Goal: Information Seeking & Learning: Learn about a topic

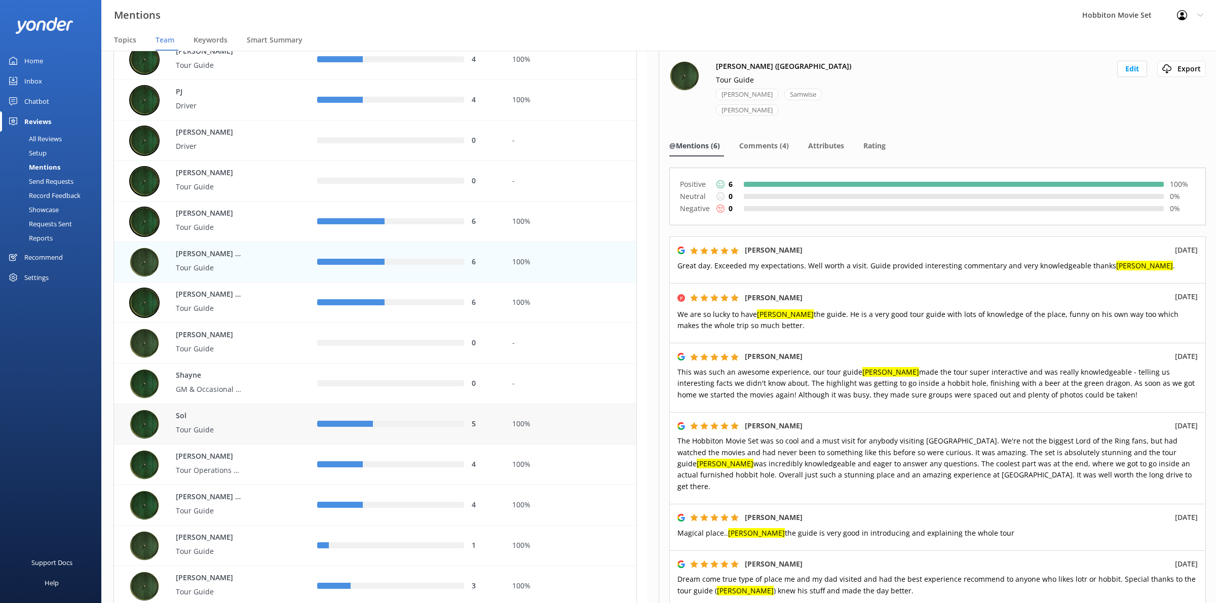
scroll to position [3040, 0]
click at [511, 318] on div "100%" at bounding box center [571, 302] width 132 height 41
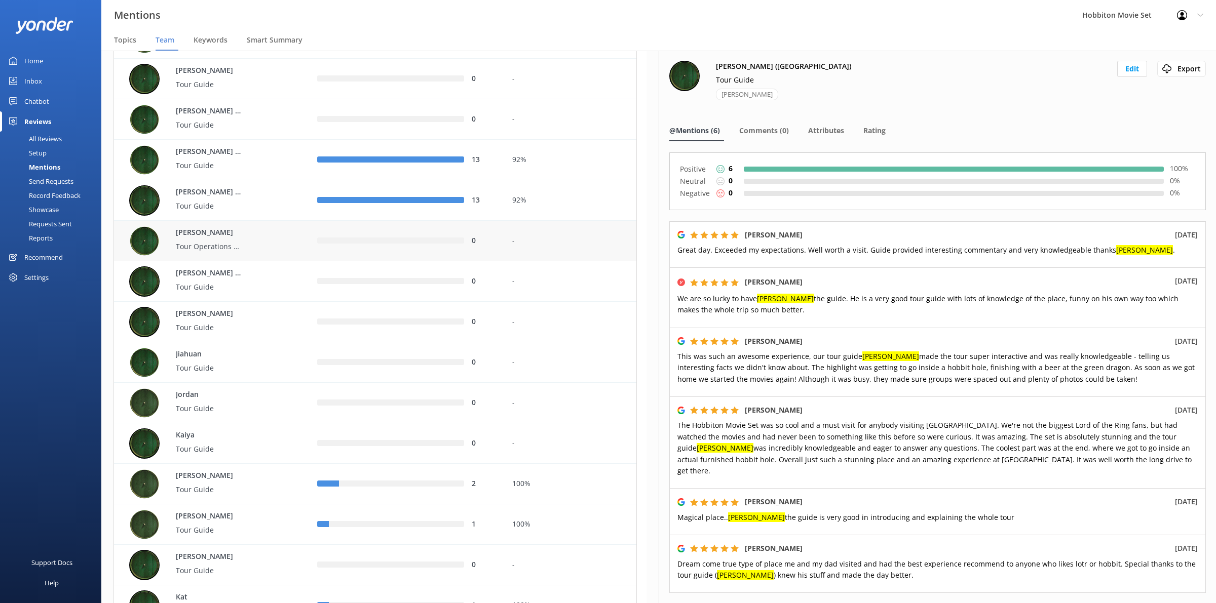
scroll to position [1416, 0]
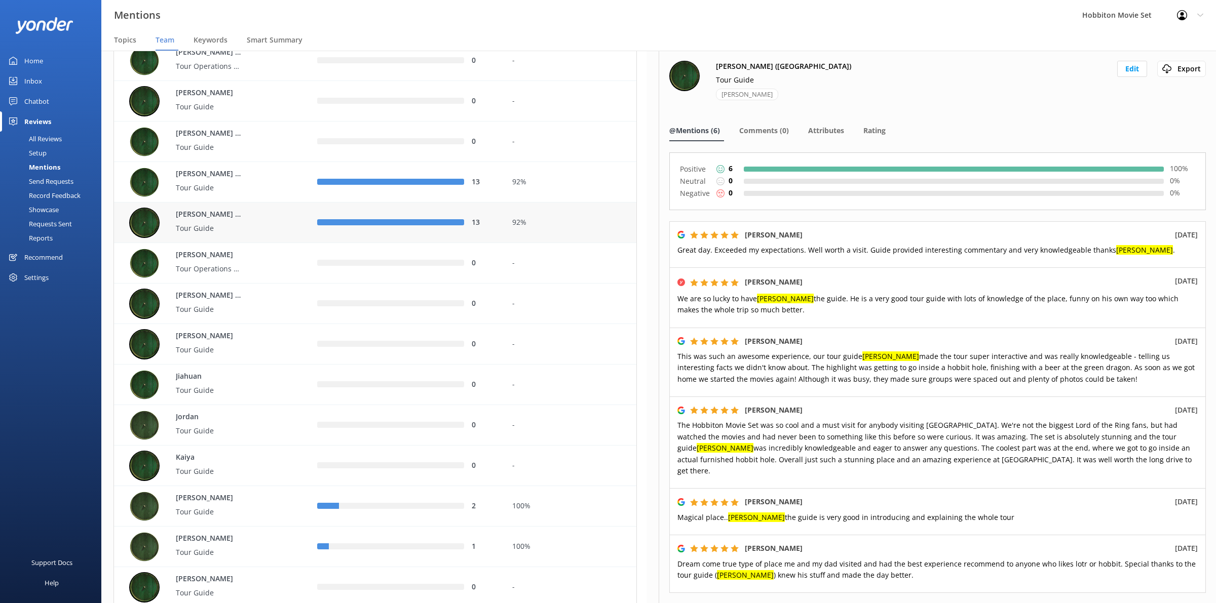
click at [540, 224] on div "92%" at bounding box center [570, 222] width 117 height 11
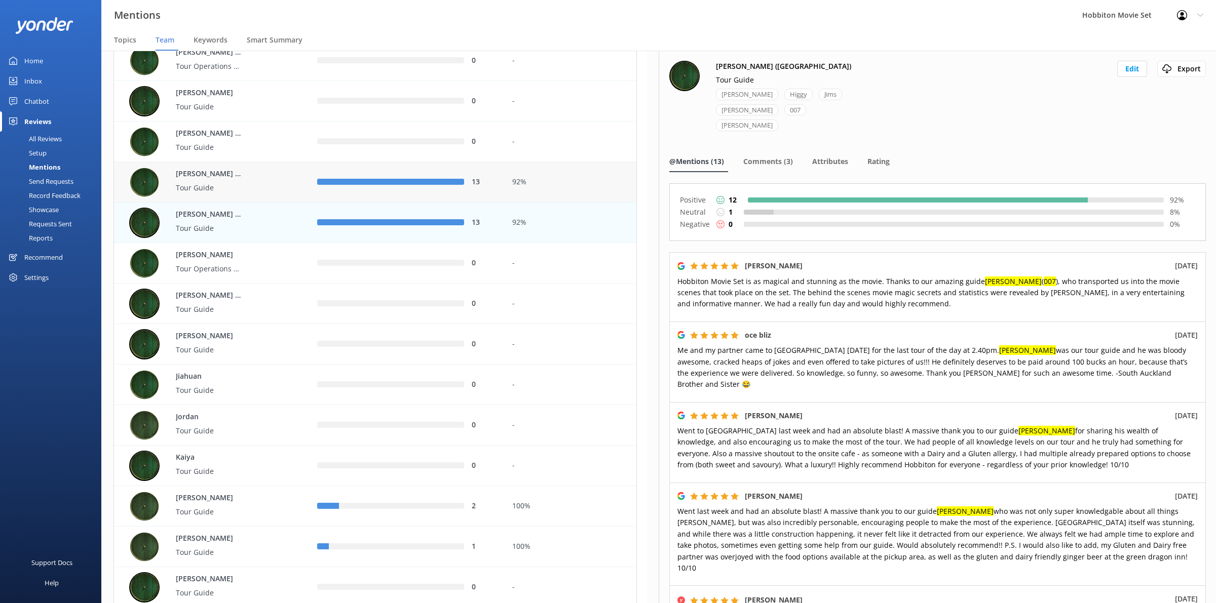
click at [522, 188] on div "92%" at bounding box center [571, 182] width 132 height 41
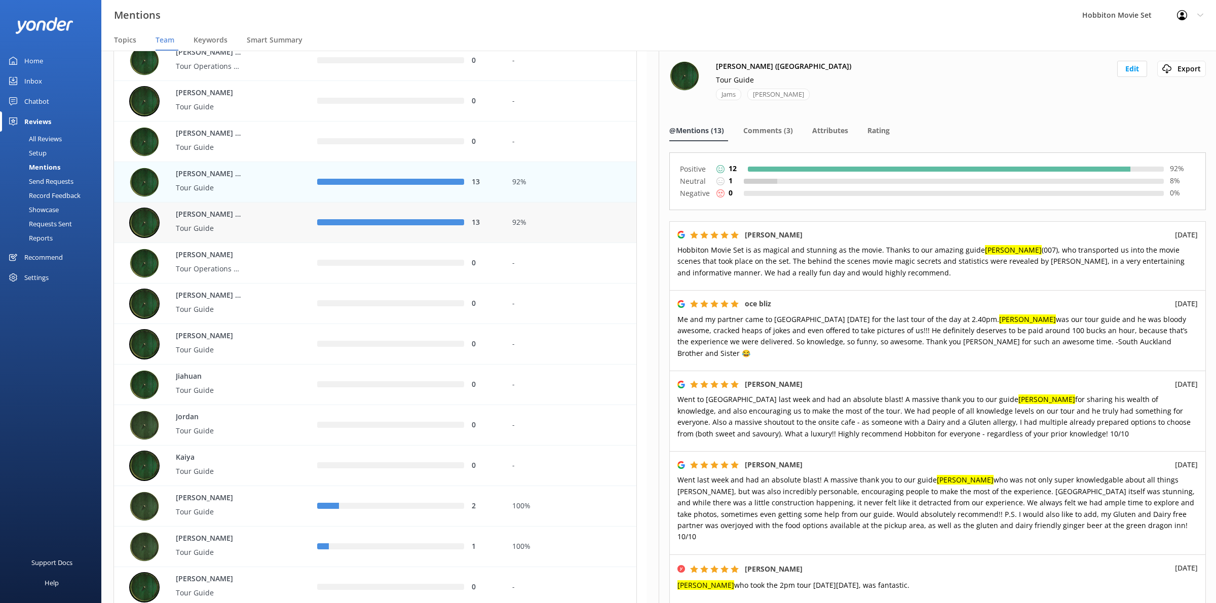
click at [261, 219] on div "[PERSON_NAME] ([GEOGRAPHIC_DATA]) Tour Guide" at bounding box center [215, 223] width 173 height 30
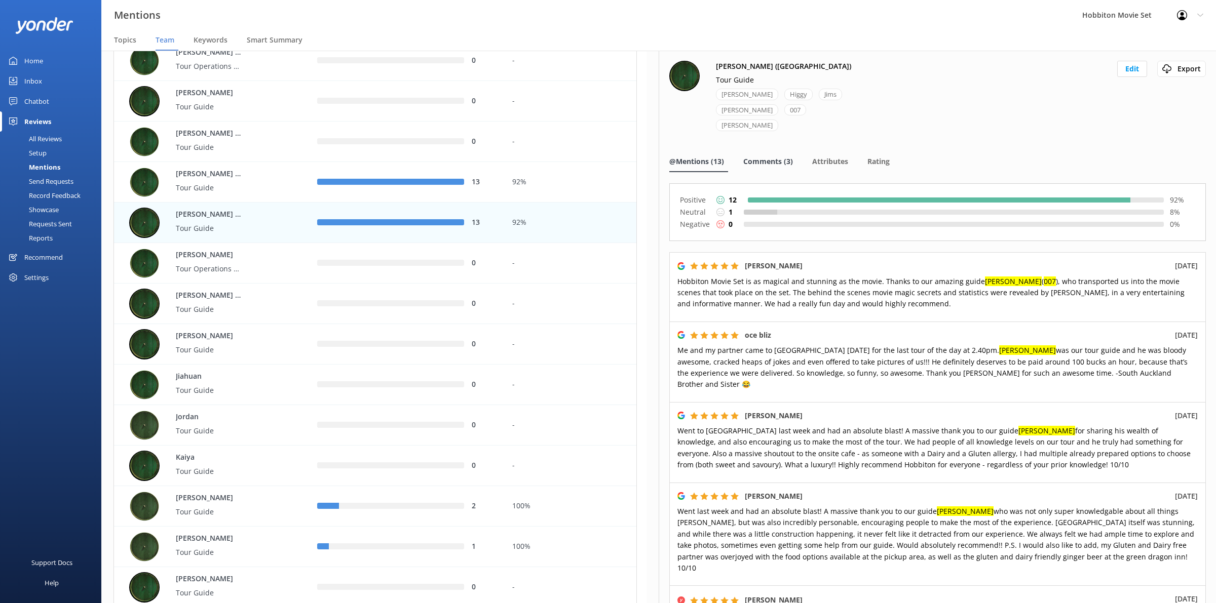
click at [768, 157] on span "Comments (3)" at bounding box center [768, 162] width 50 height 10
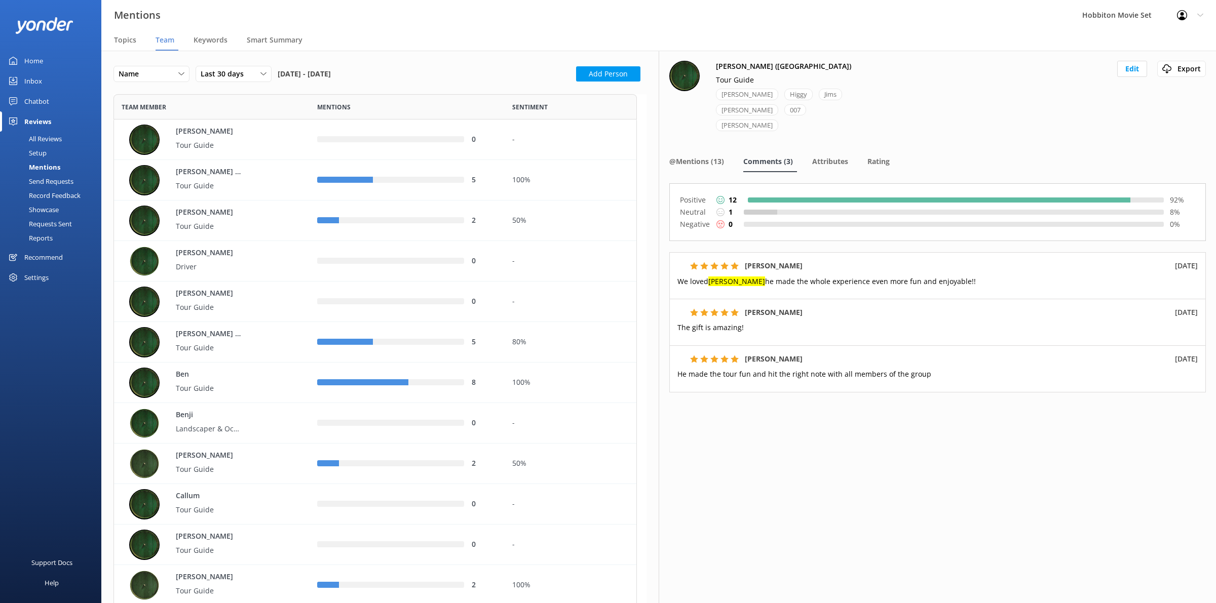
click at [716, 158] on div "[PERSON_NAME] (NZ) Tour Guide [PERSON_NAME] [PERSON_NAME] 007 [PERSON_NAME] Edi…" at bounding box center [937, 327] width 557 height 553
click at [710, 157] on span "@Mentions (13)" at bounding box center [696, 162] width 55 height 10
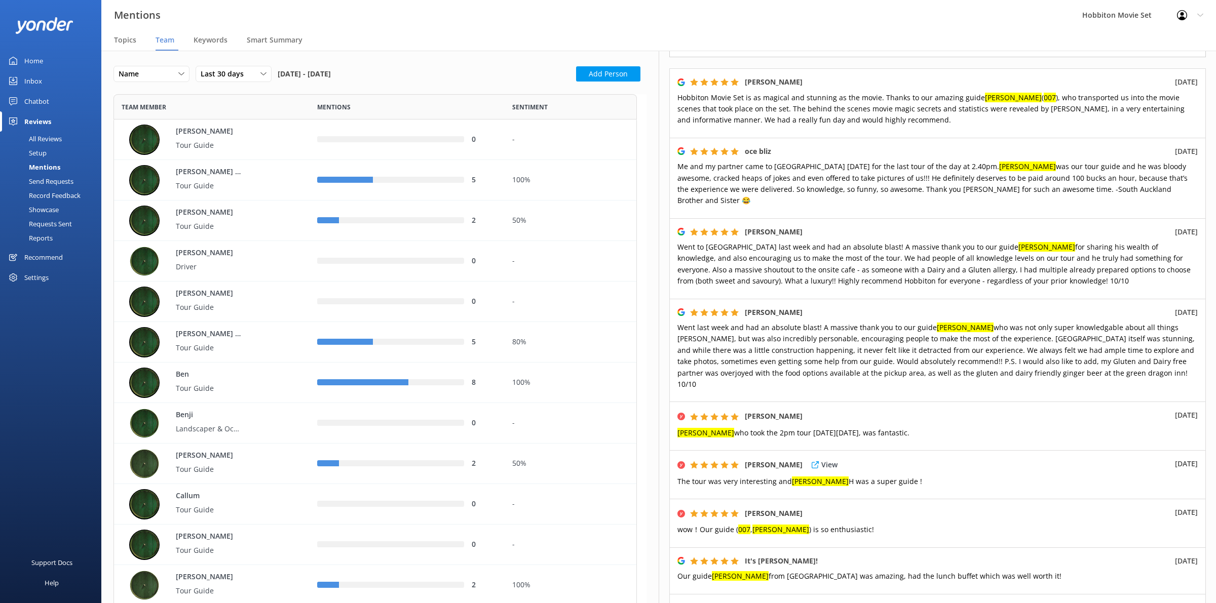
scroll to position [190, 0]
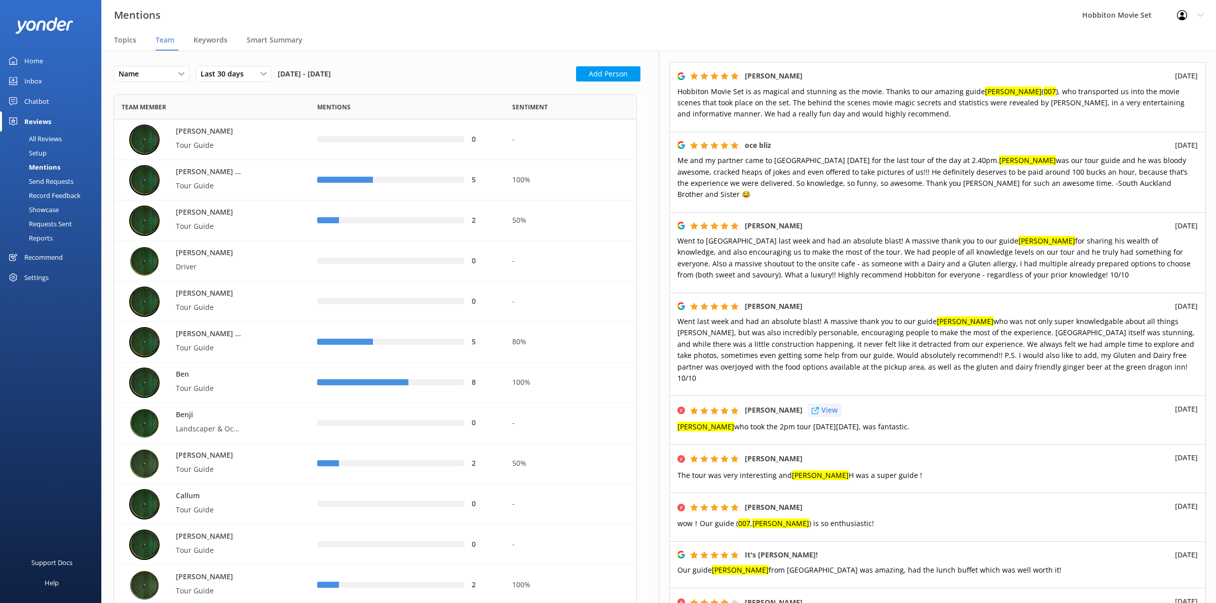
click at [812, 407] on icon at bounding box center [815, 410] width 7 height 7
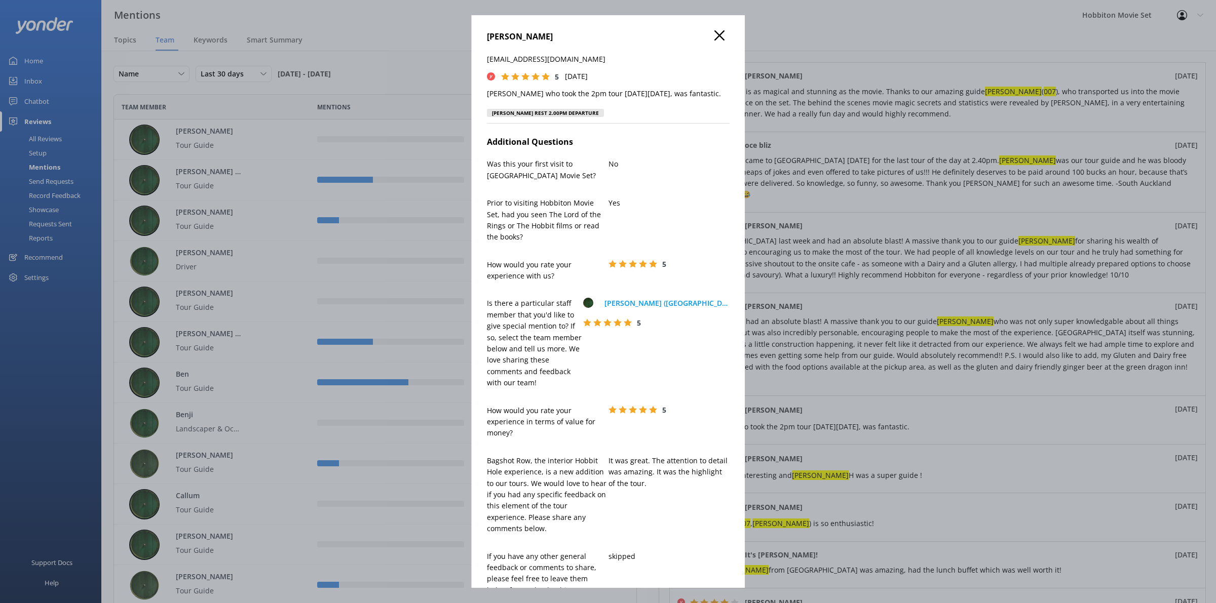
click at [936, 343] on div "[PERSON_NAME] [EMAIL_ADDRESS][DOMAIN_NAME] 5 [DATE] [PERSON_NAME] who took the …" at bounding box center [608, 301] width 1216 height 603
click at [714, 35] on icon at bounding box center [719, 35] width 10 height 10
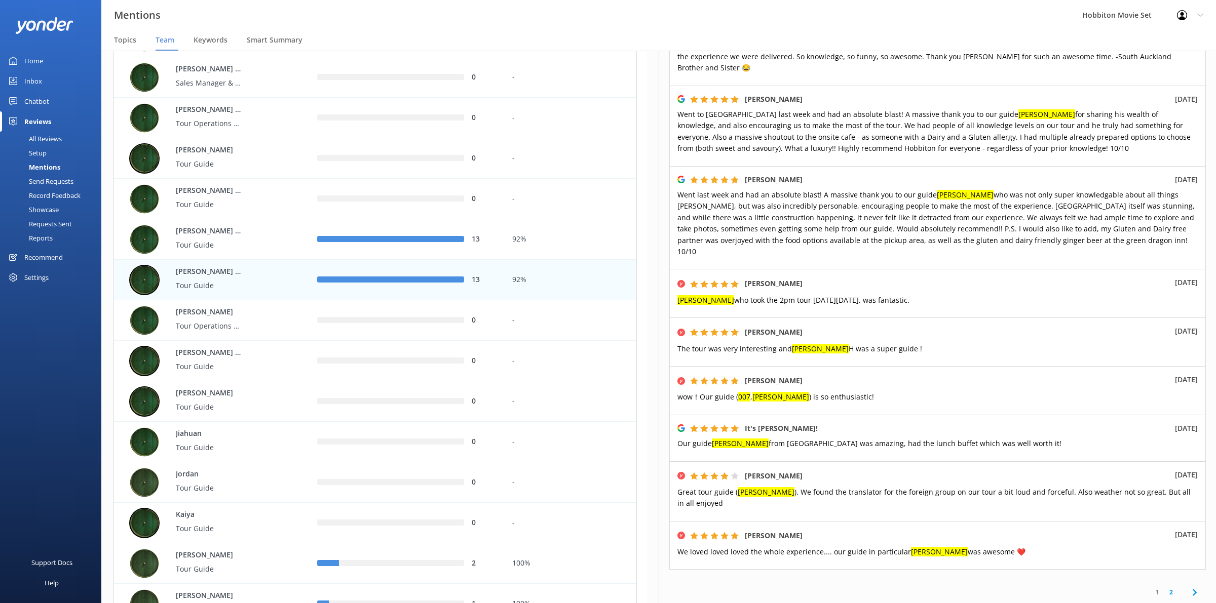
scroll to position [1393, 0]
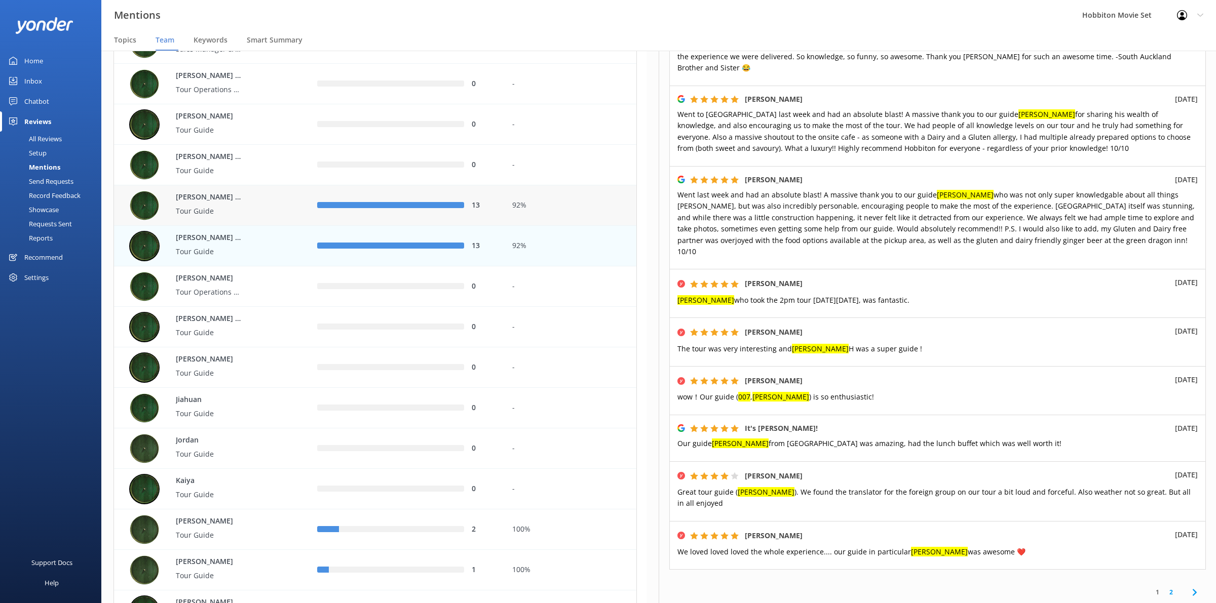
click at [572, 213] on div "92%" at bounding box center [571, 205] width 132 height 41
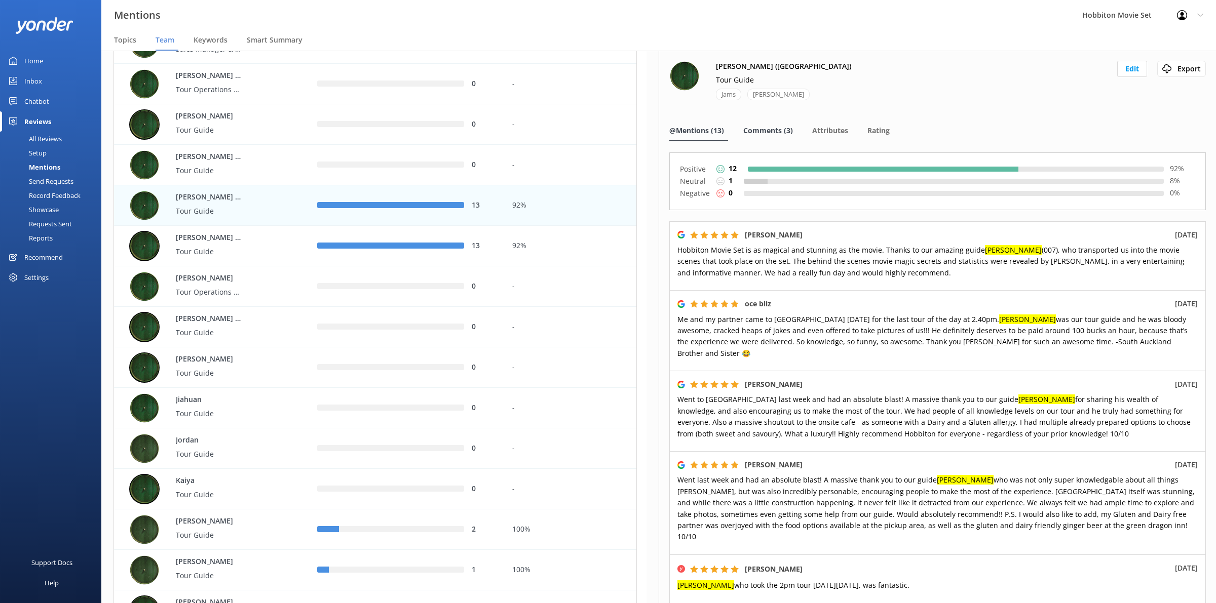
click at [761, 131] on span "Comments (3)" at bounding box center [768, 131] width 50 height 10
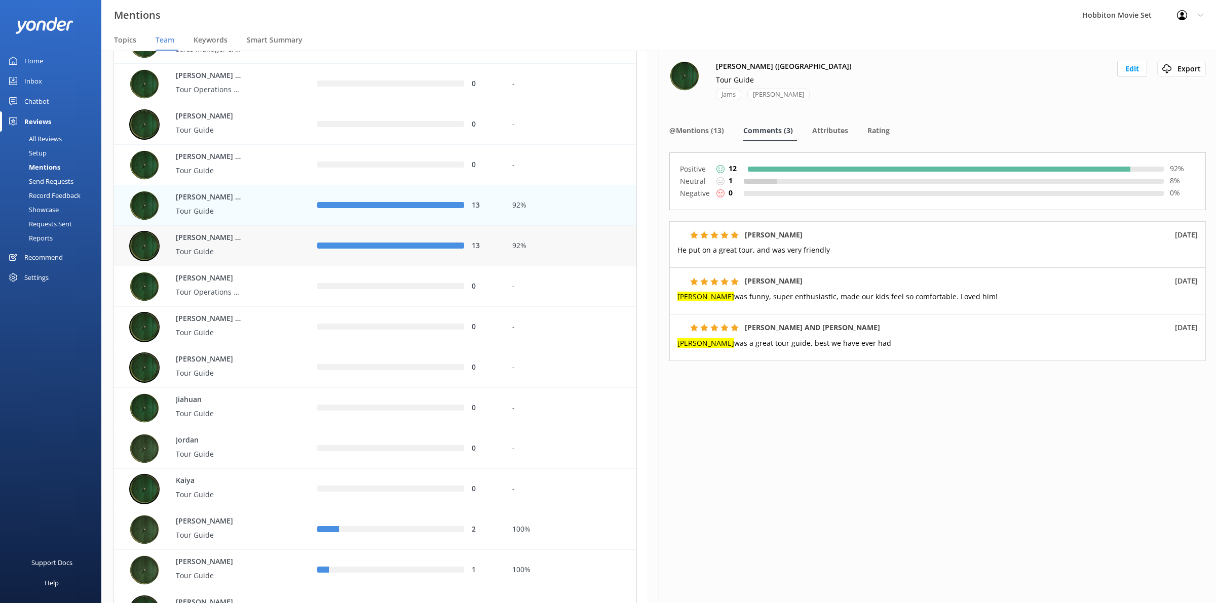
click at [568, 233] on div "92%" at bounding box center [571, 246] width 132 height 41
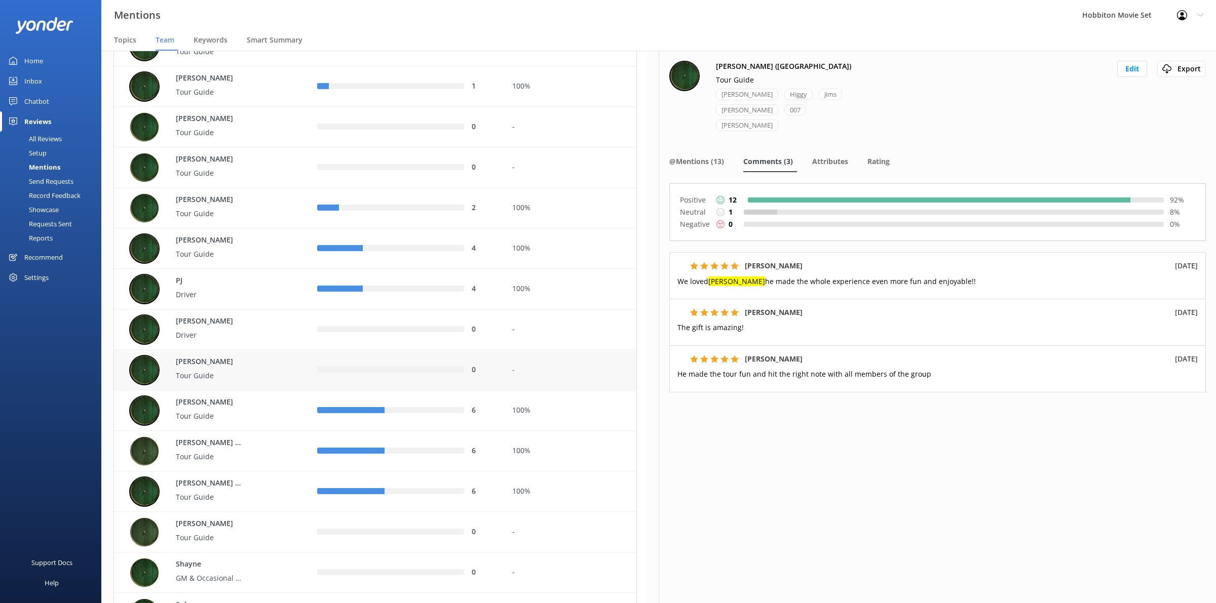
scroll to position [2470, 0]
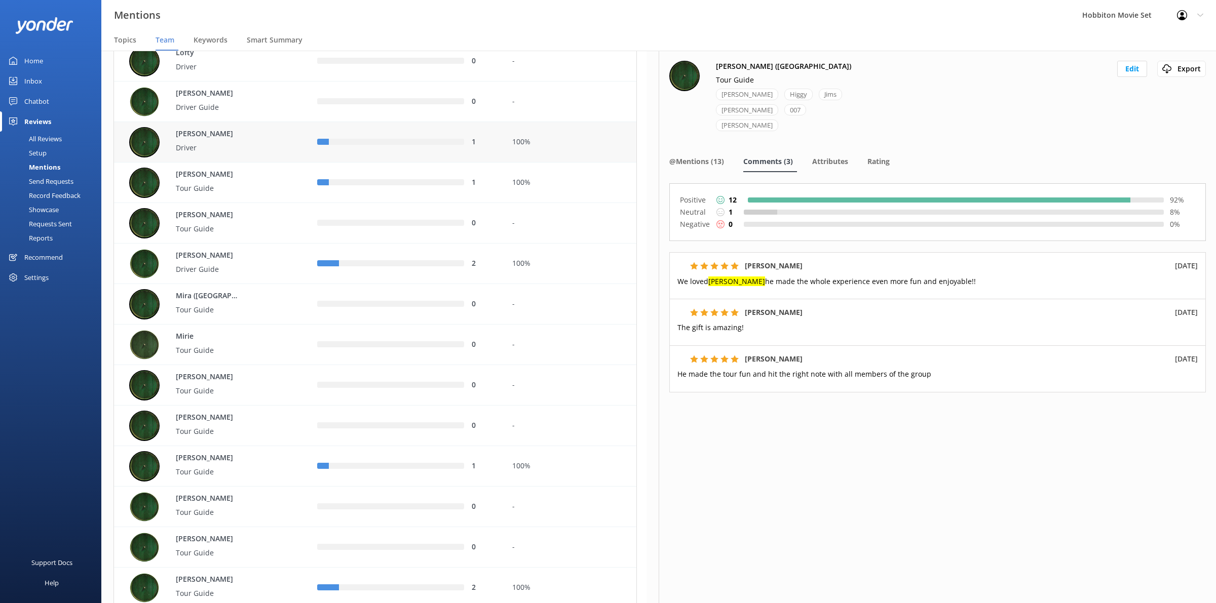
click at [267, 142] on div "[PERSON_NAME]" at bounding box center [215, 142] width 173 height 30
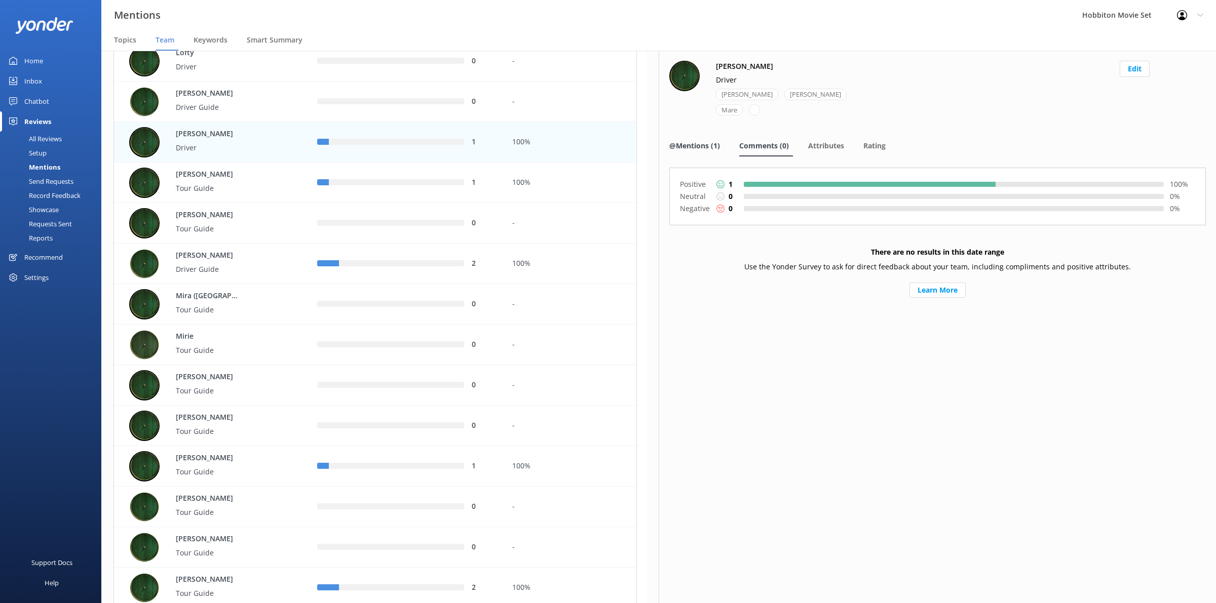
click at [700, 137] on div "@Mentions (1)" at bounding box center [696, 146] width 55 height 20
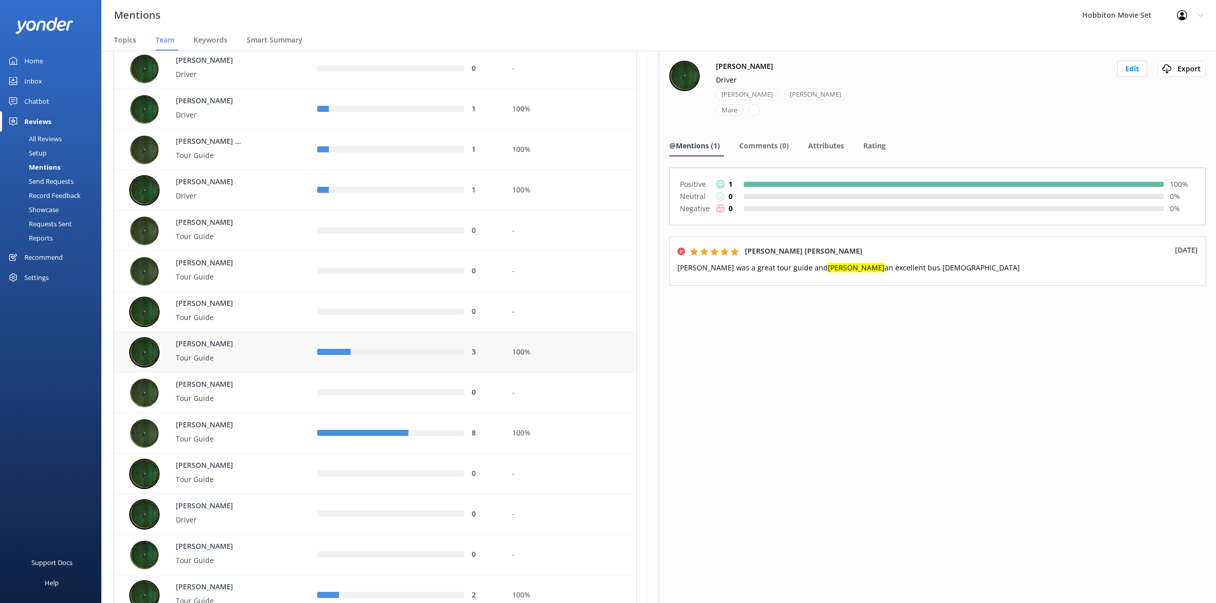
scroll to position [697, 0]
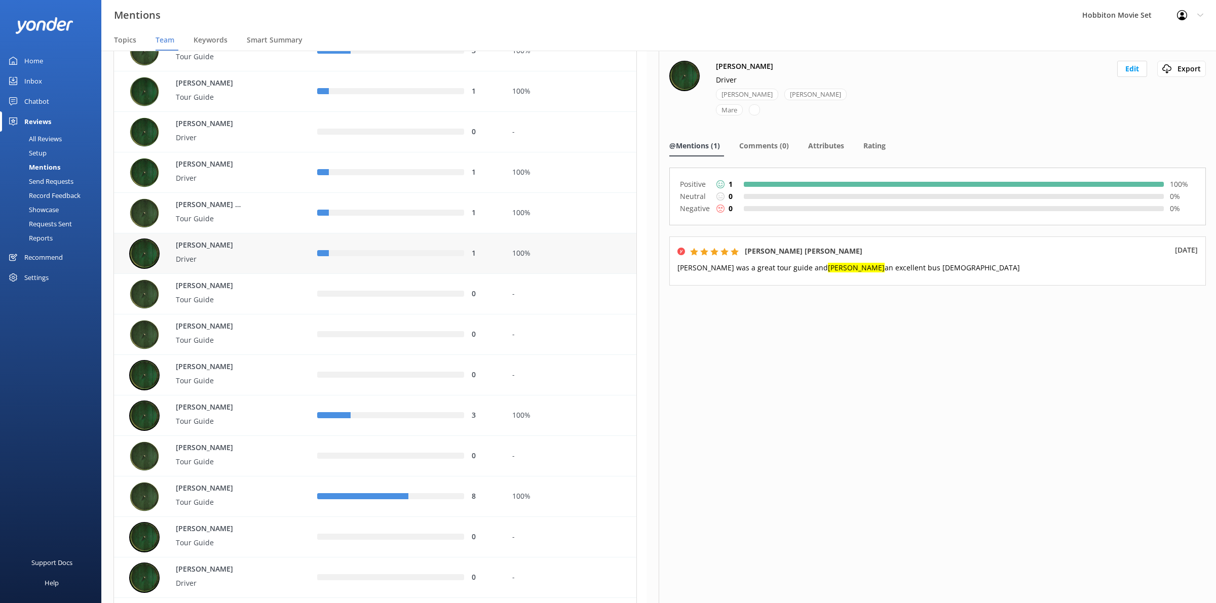
click at [518, 259] on div "100%" at bounding box center [570, 253] width 117 height 11
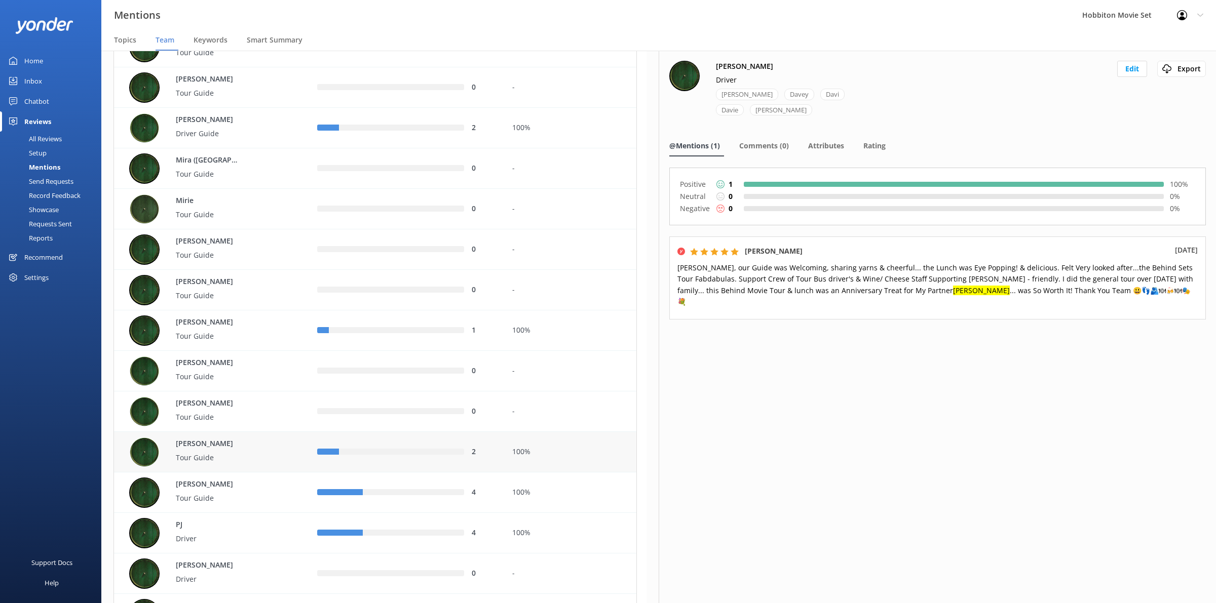
scroll to position [2620, 0]
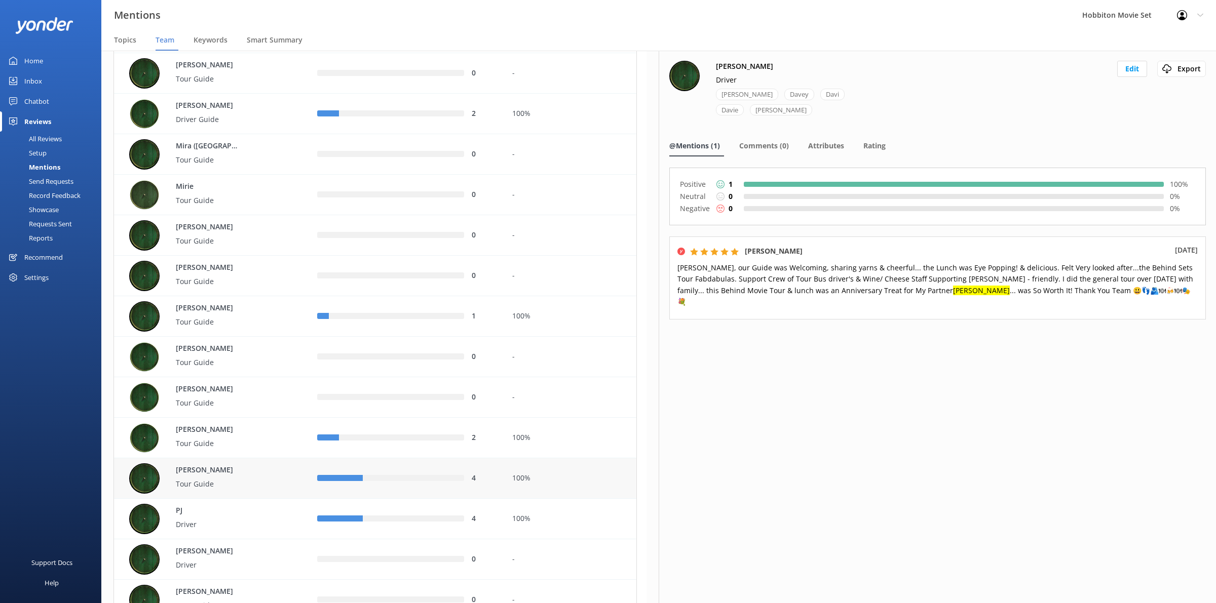
click at [230, 472] on p "[PERSON_NAME]" at bounding box center [209, 470] width 66 height 11
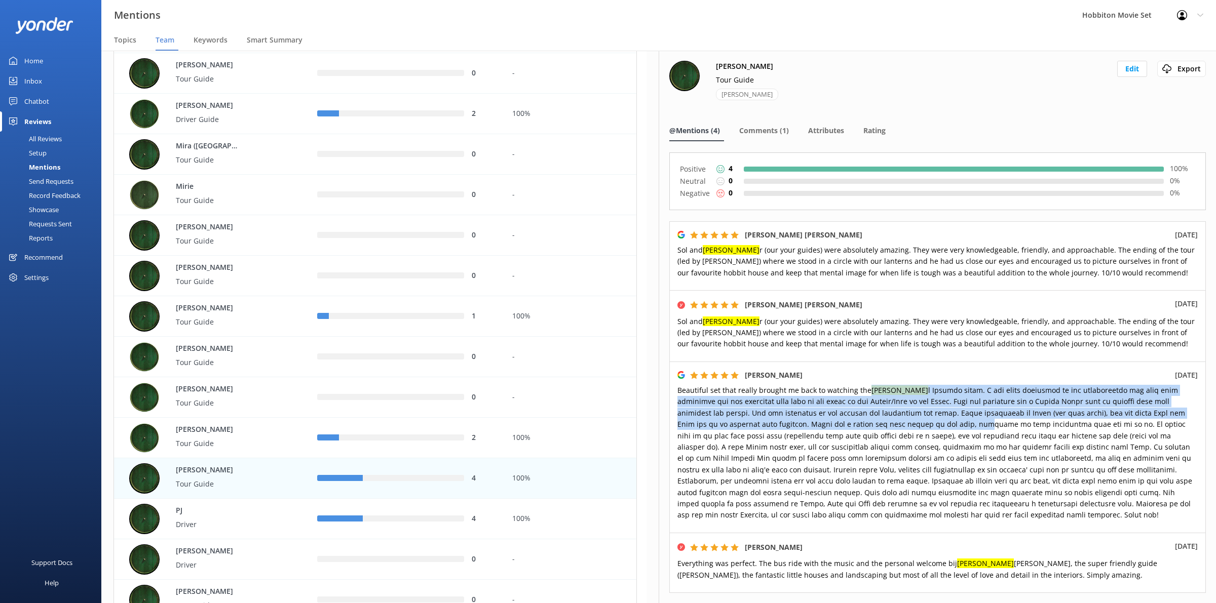
drag, startPoint x: 864, startPoint y: 391, endPoint x: 887, endPoint y: 422, distance: 38.5
click at [887, 422] on span "Beautiful set that really brought me back to watching the [PERSON_NAME]" at bounding box center [934, 453] width 515 height 134
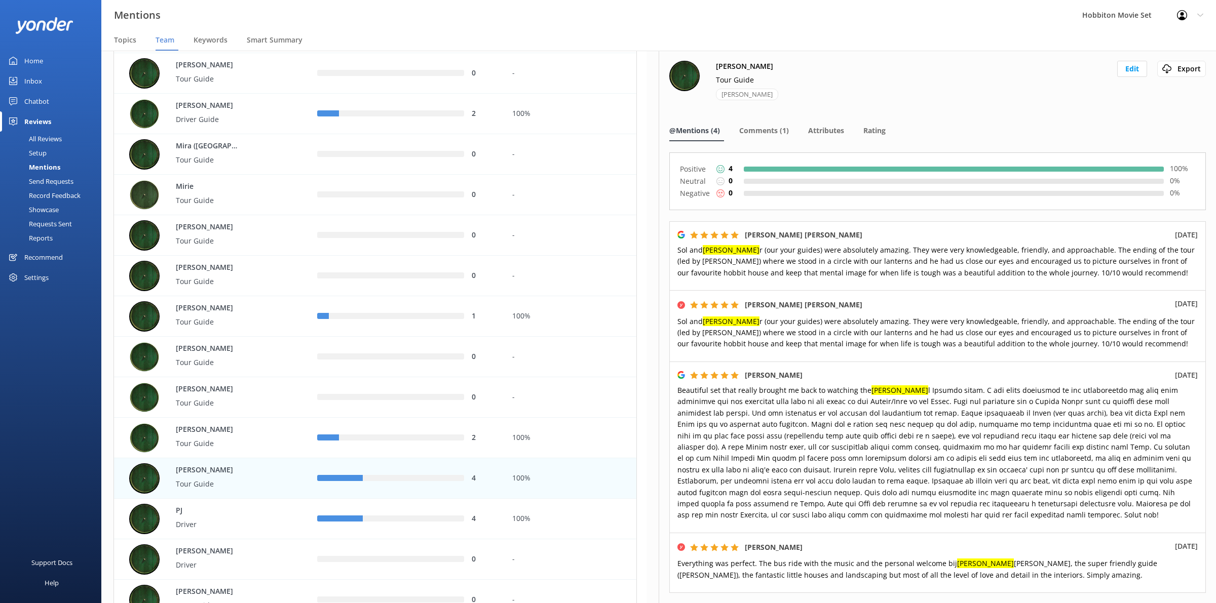
click at [922, 434] on span "Beautiful set that really brought me back to watching the [PERSON_NAME]" at bounding box center [934, 453] width 515 height 134
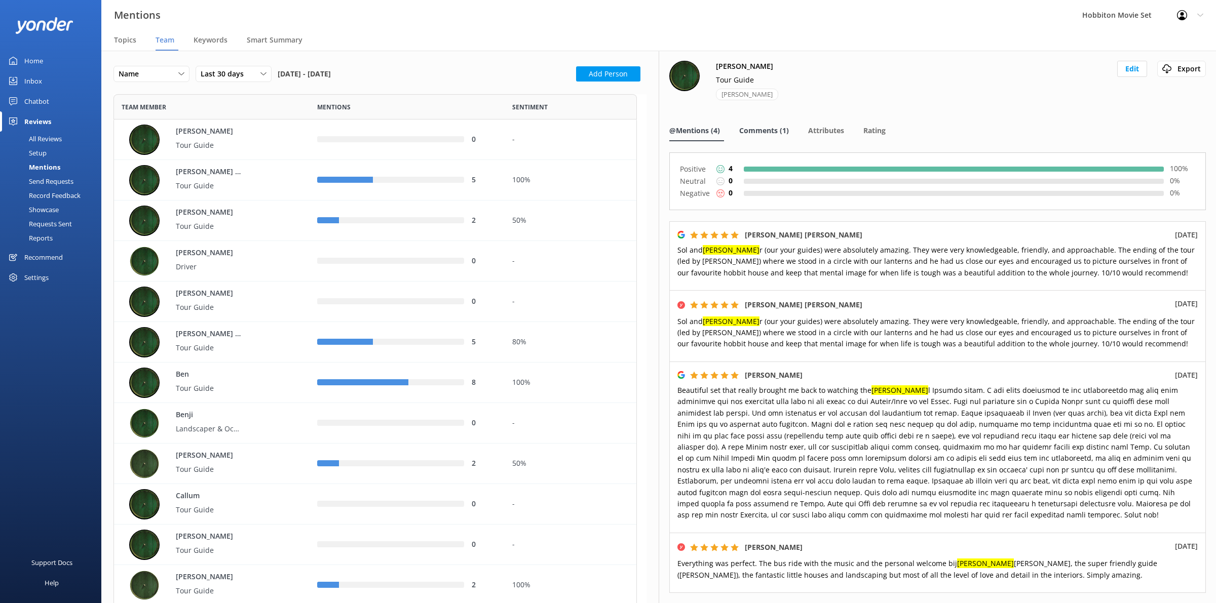
click at [778, 124] on div "Comments (1)" at bounding box center [766, 131] width 54 height 20
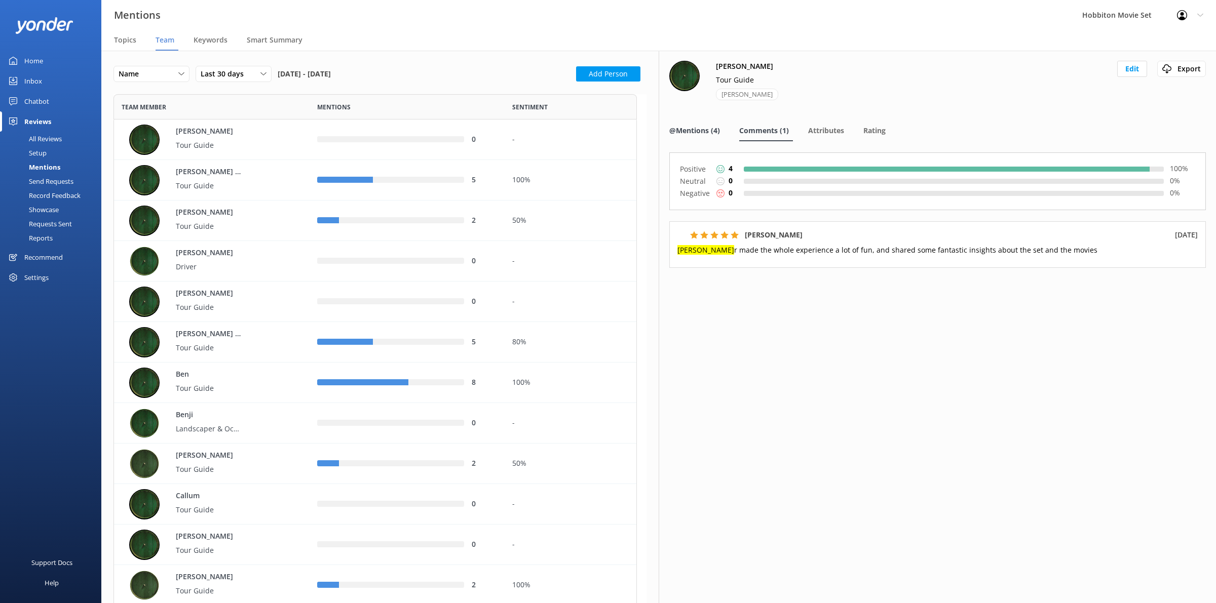
click at [708, 132] on span "@Mentions (4)" at bounding box center [694, 131] width 51 height 10
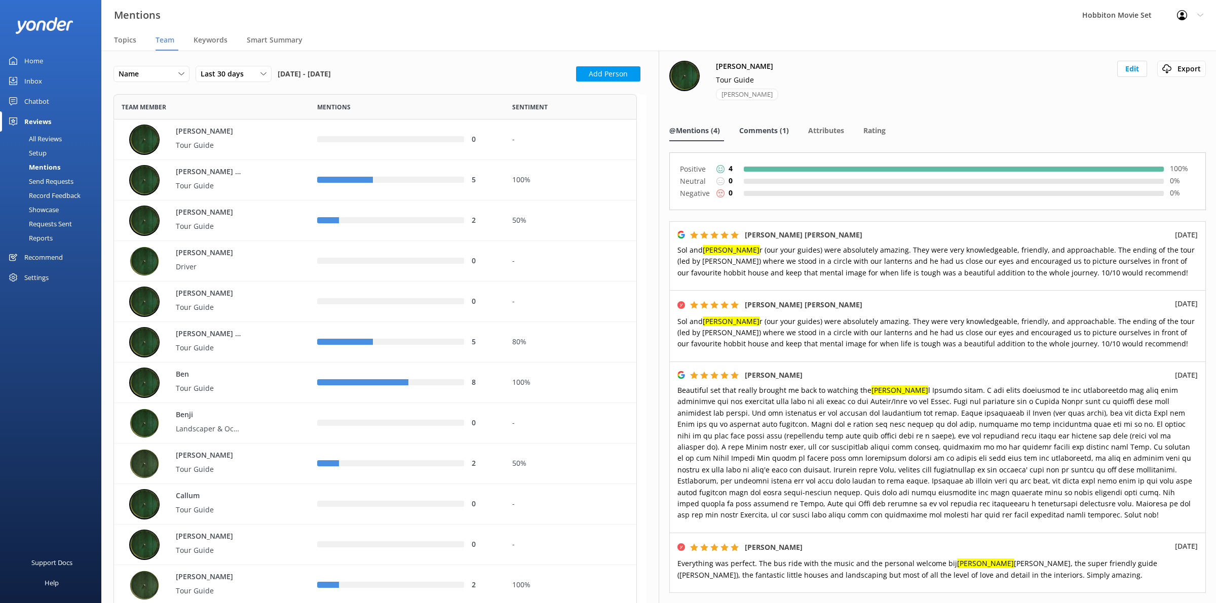
click at [760, 132] on span "Comments (1)" at bounding box center [764, 131] width 50 height 10
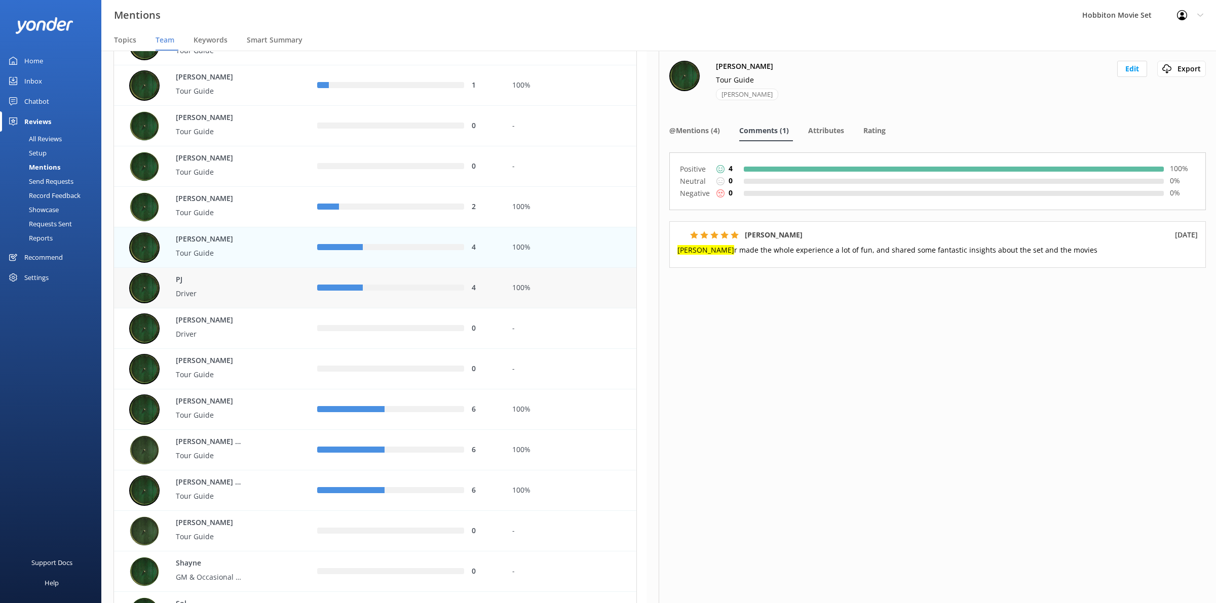
scroll to position [2873, 0]
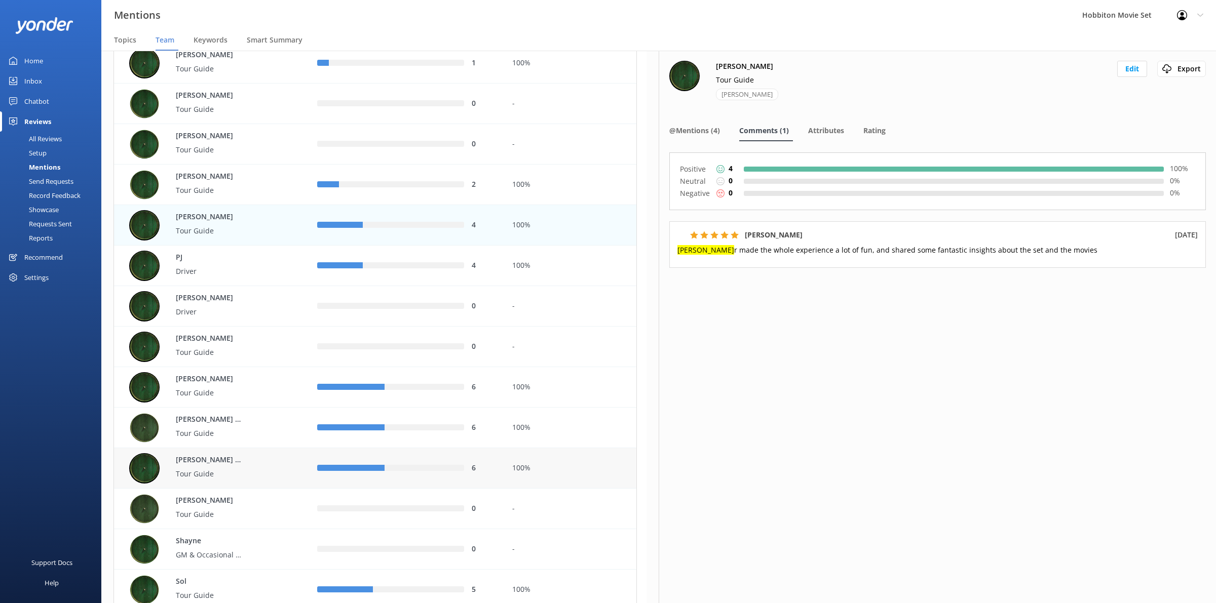
click at [287, 477] on div "[PERSON_NAME] ([GEOGRAPHIC_DATA]) Tour Guide" at bounding box center [215, 468] width 173 height 30
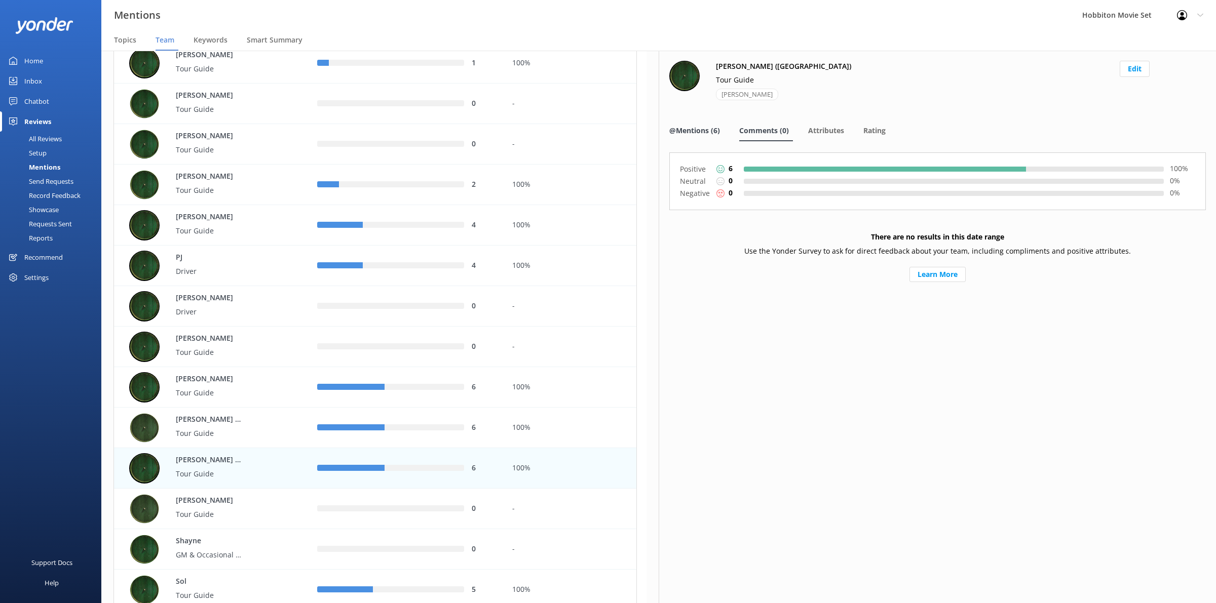
click at [707, 132] on span "@Mentions (6)" at bounding box center [694, 131] width 51 height 10
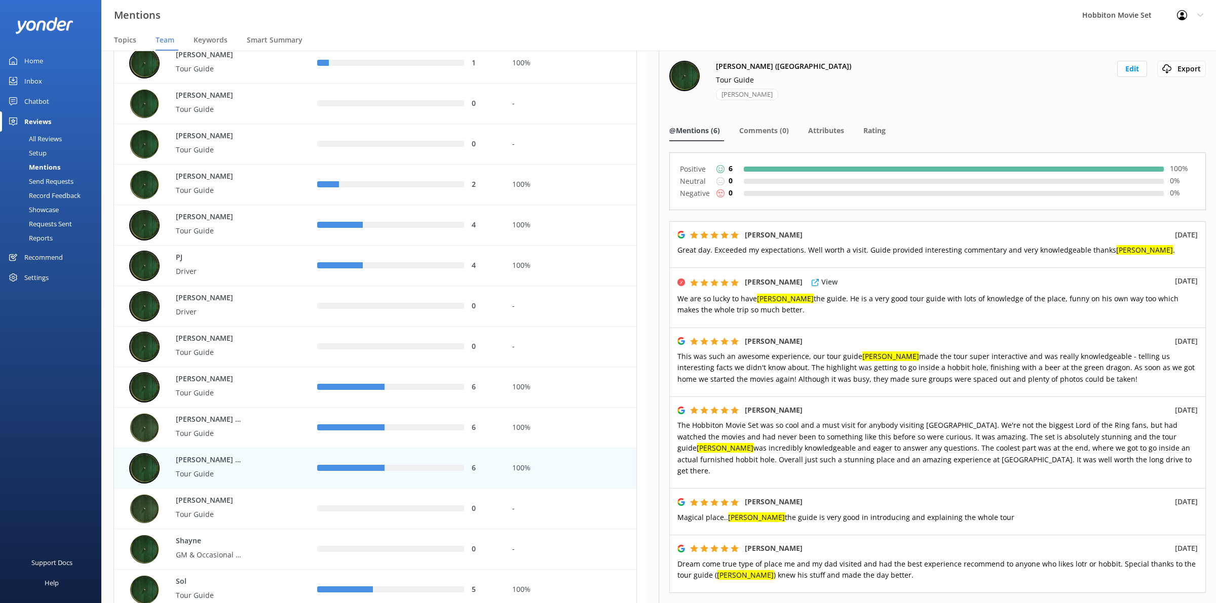
scroll to position [63, 0]
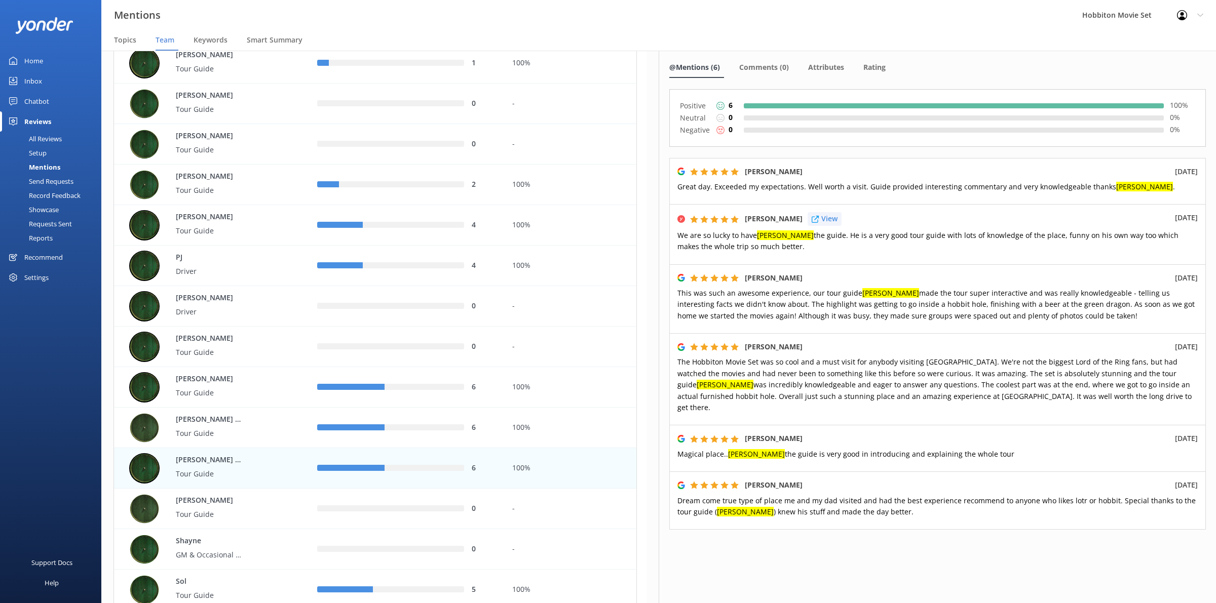
click at [828, 224] on p "View" at bounding box center [829, 218] width 16 height 11
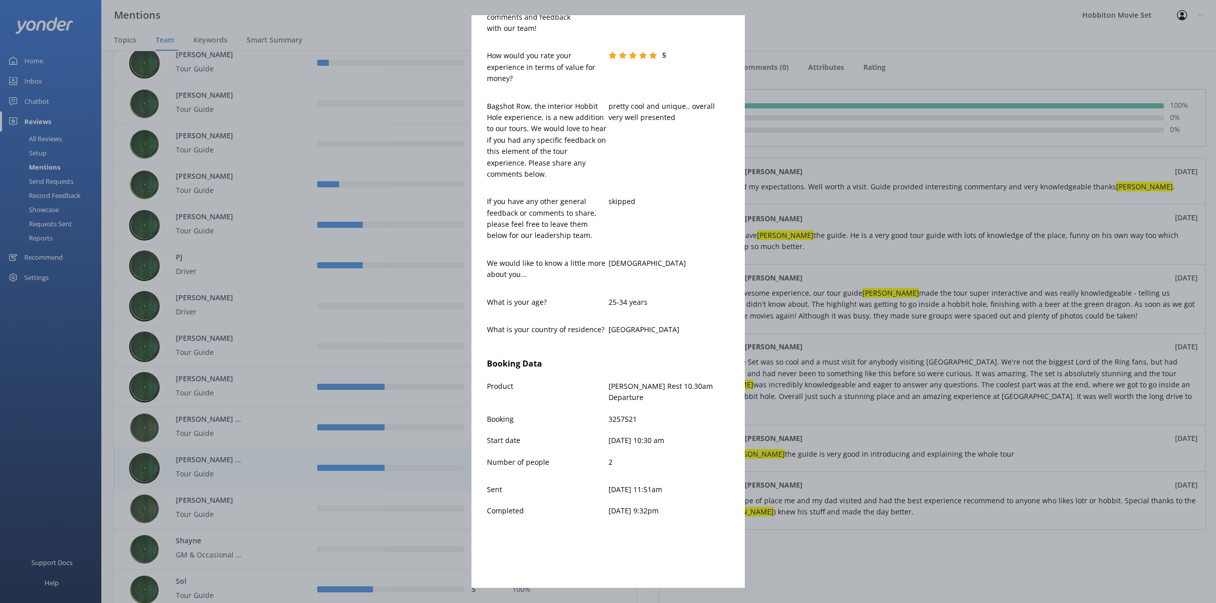
scroll to position [380, 0]
click at [961, 487] on div "[PERSON_NAME] [PERSON_NAME][EMAIL_ADDRESS][DOMAIN_NAME] 5 [DATE] We are so luck…" at bounding box center [608, 301] width 1216 height 603
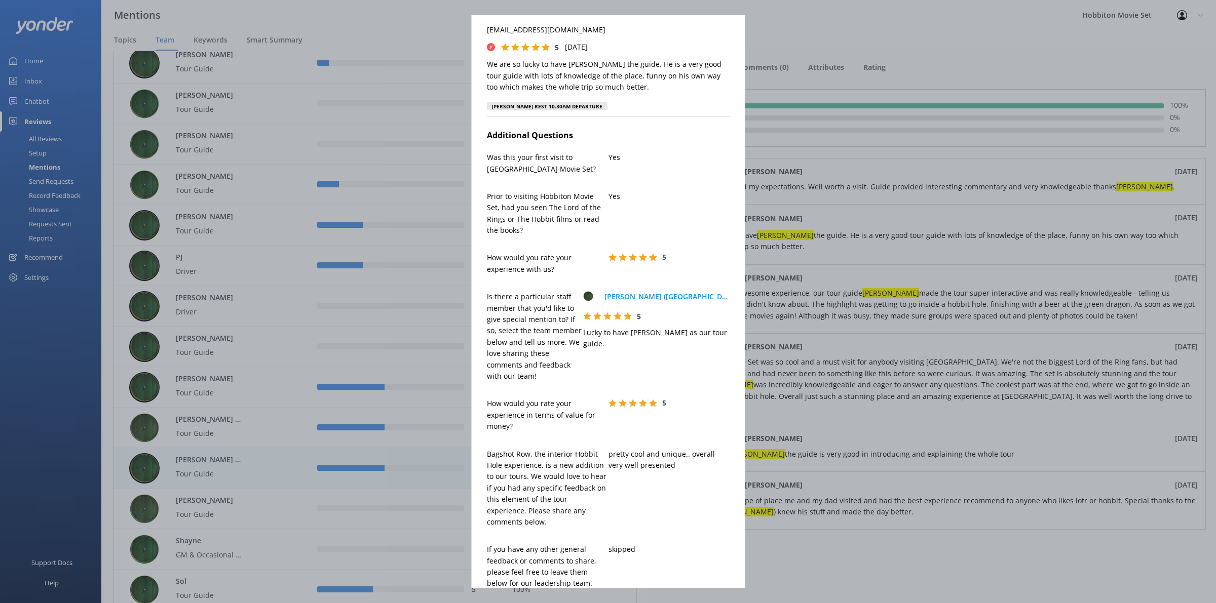
scroll to position [0, 0]
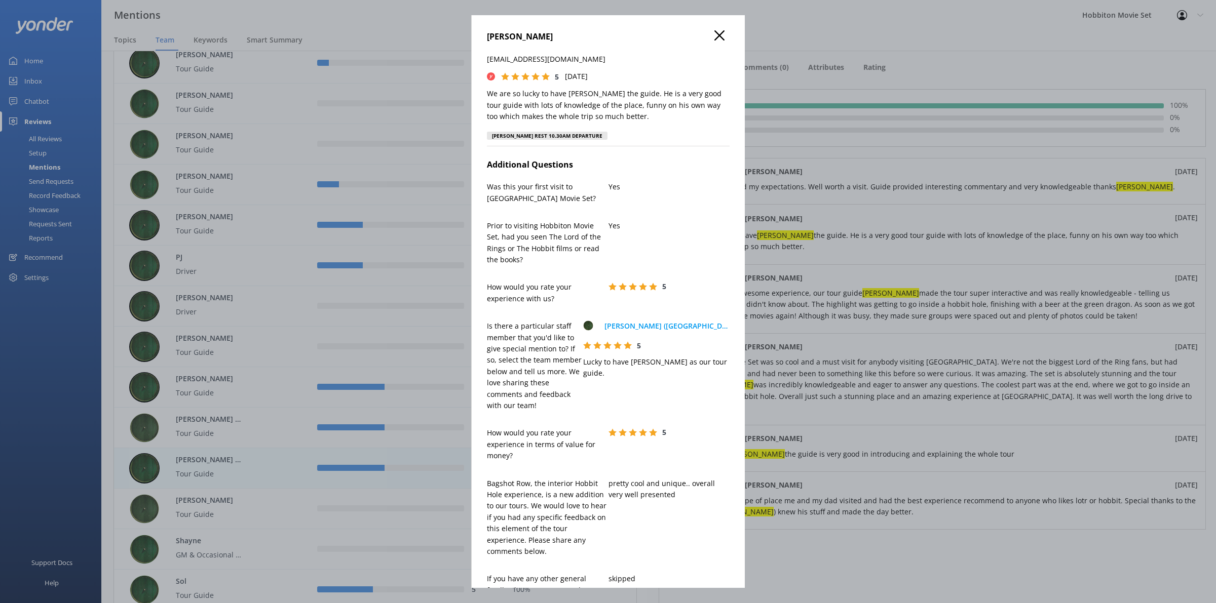
click at [851, 328] on div "[PERSON_NAME] [PERSON_NAME][EMAIL_ADDRESS][DOMAIN_NAME] 5 [DATE] We are so luck…" at bounding box center [608, 301] width 1216 height 603
click at [714, 37] on icon at bounding box center [719, 35] width 10 height 10
